Goal: Entertainment & Leisure: Consume media (video, audio)

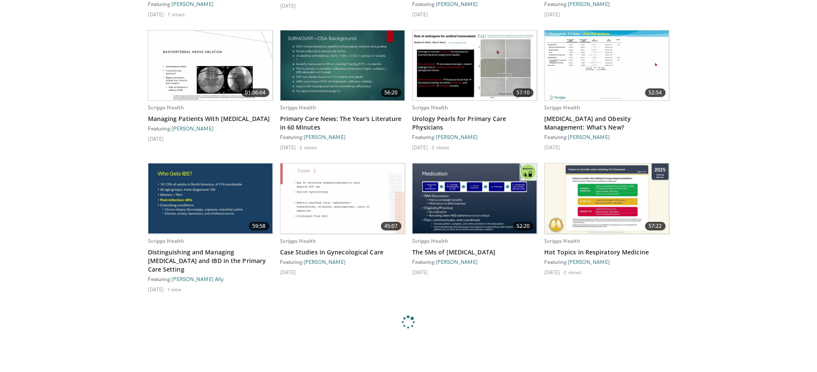
scroll to position [429, 0]
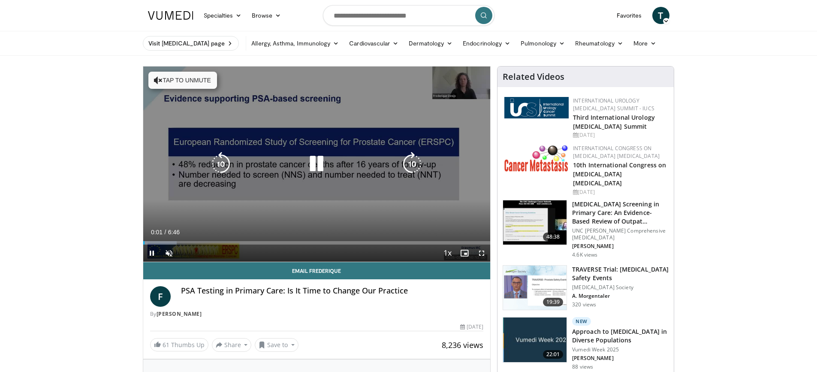
click at [164, 78] on button "Tap to unmute" at bounding box center [182, 80] width 69 height 17
click at [313, 162] on icon "Video Player" at bounding box center [317, 164] width 24 height 24
